Goal: Information Seeking & Learning: Learn about a topic

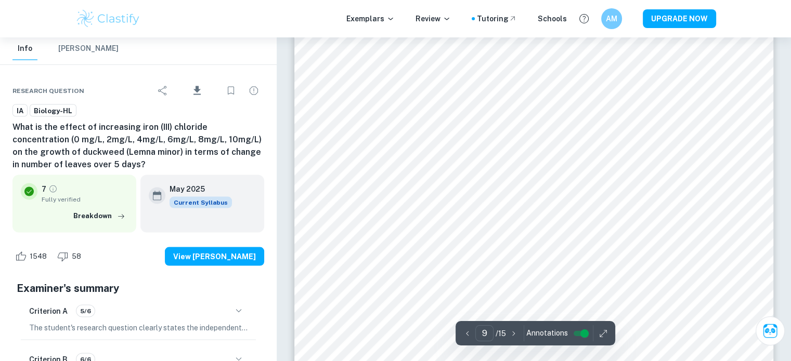
scroll to position [5929, 0]
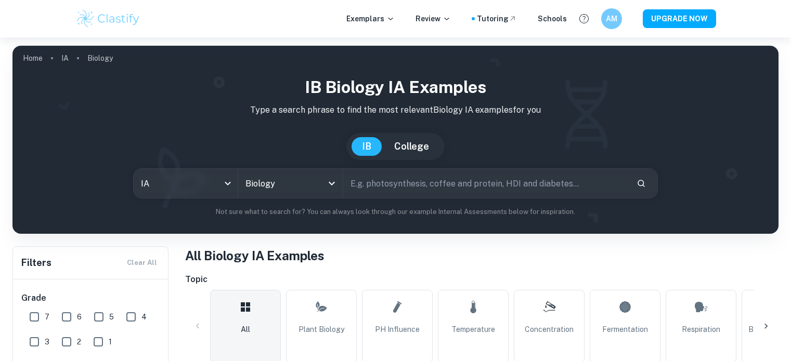
scroll to position [364, 0]
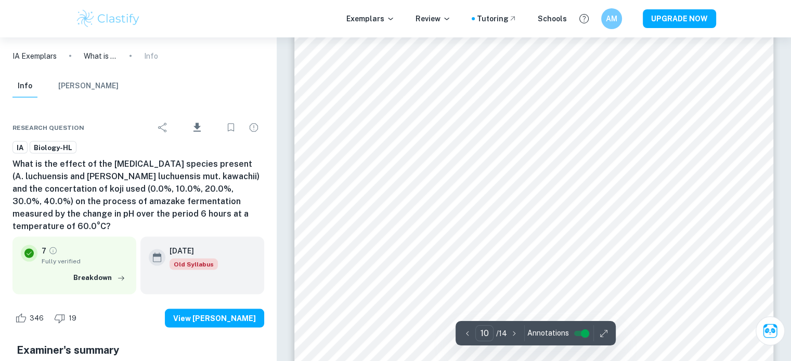
scroll to position [5938, 0]
